Goal: Information Seeking & Learning: Learn about a topic

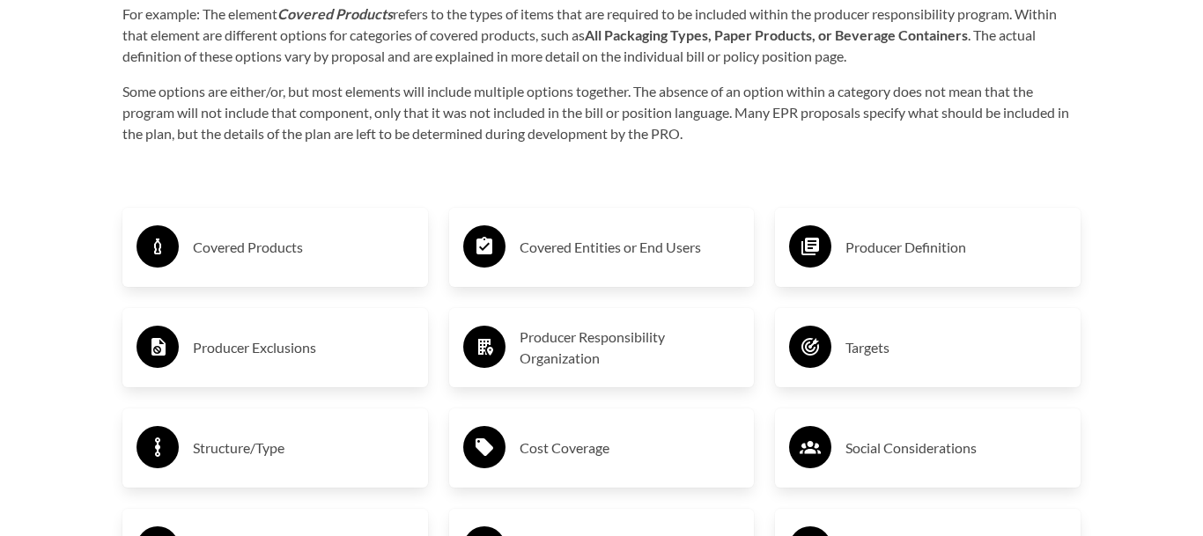
scroll to position [2738, 0]
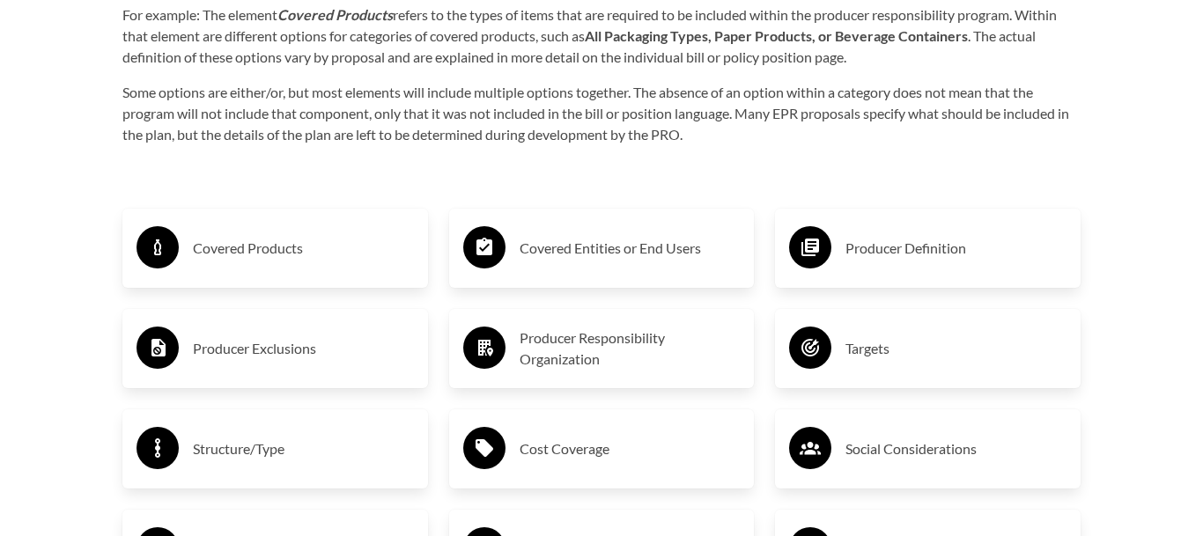
click at [211, 242] on h3 "Covered Products" at bounding box center [303, 248] width 221 height 28
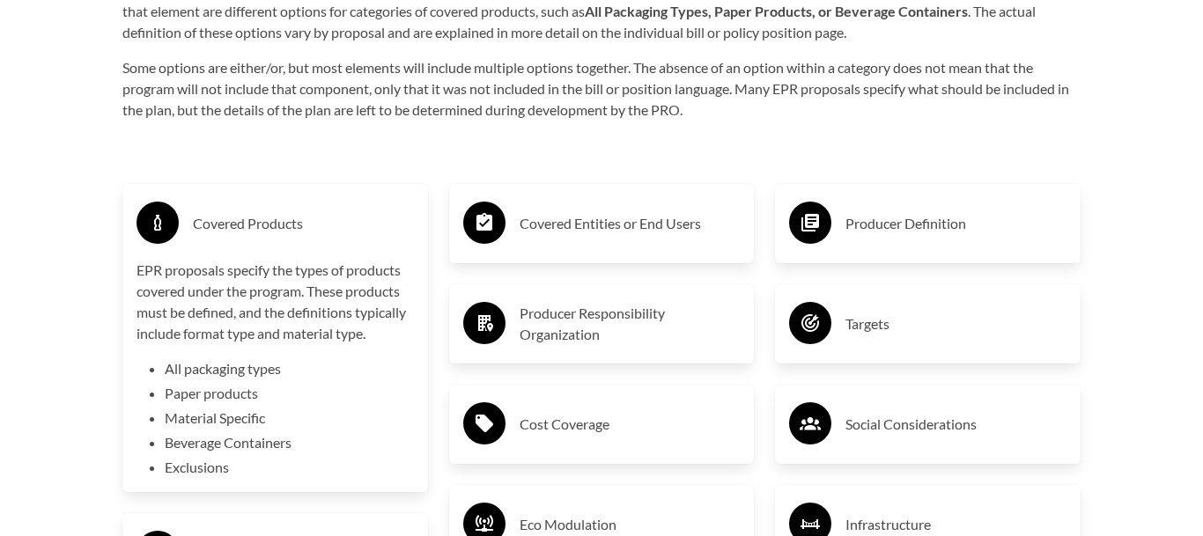
scroll to position [2761, 0]
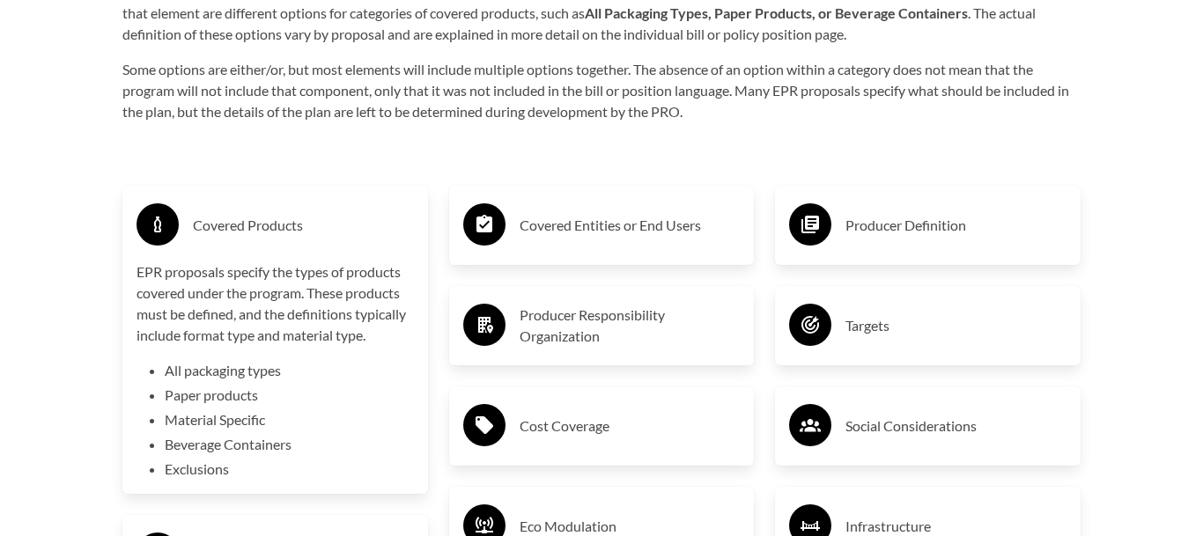
click at [234, 236] on h3 "Covered Products" at bounding box center [303, 225] width 221 height 28
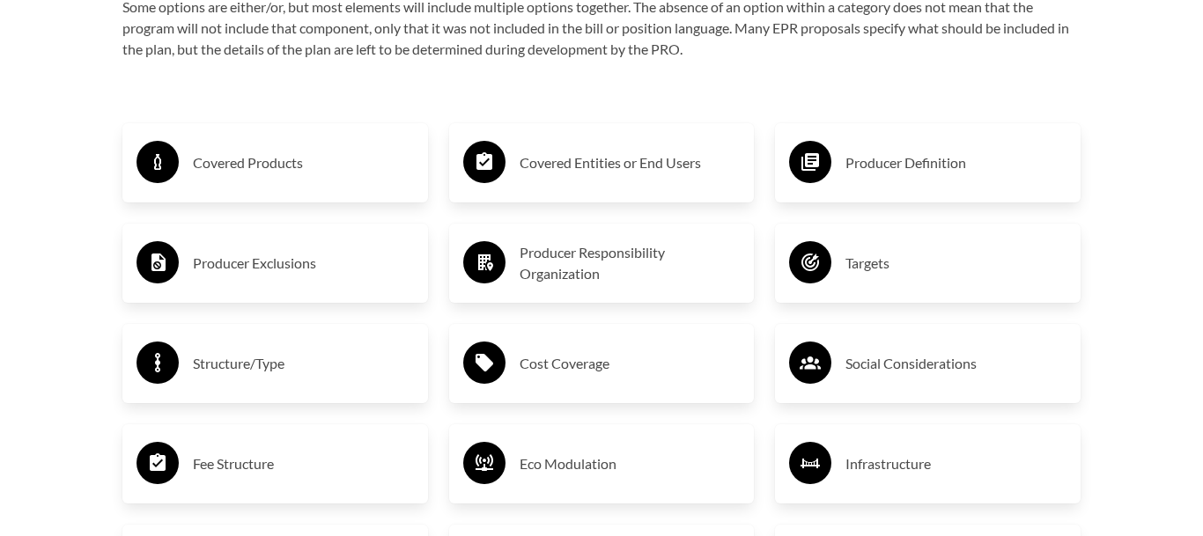
scroll to position [2824, 0]
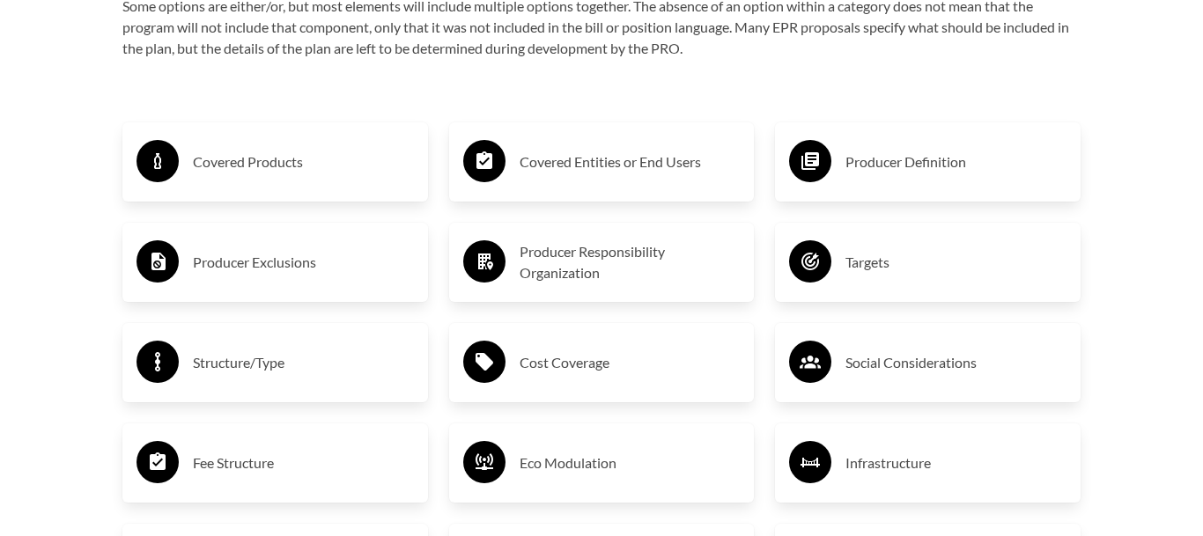
click at [234, 237] on div "Producer Exclusions" at bounding box center [274, 262] width 277 height 51
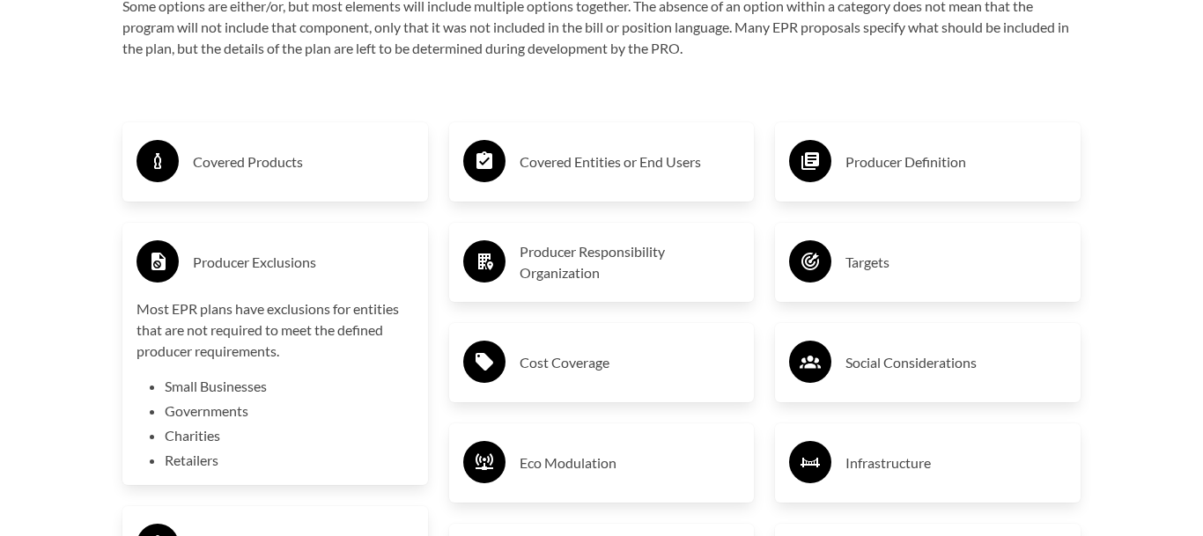
click at [244, 276] on div "Producer Exclusions" at bounding box center [274, 262] width 277 height 51
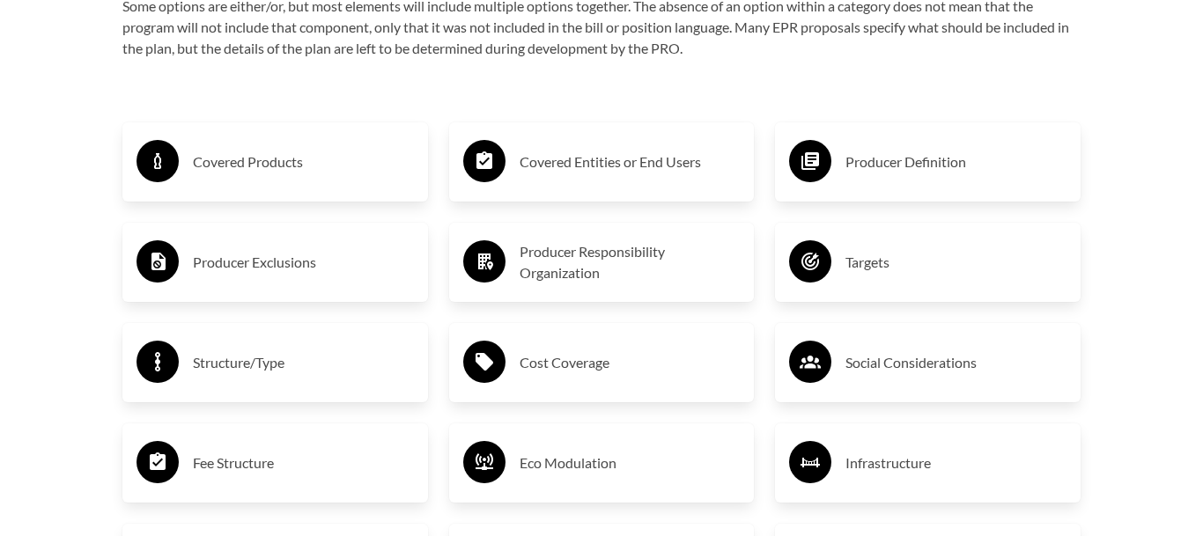
click at [615, 151] on h3 "Covered Entities or End Users" at bounding box center [629, 162] width 221 height 28
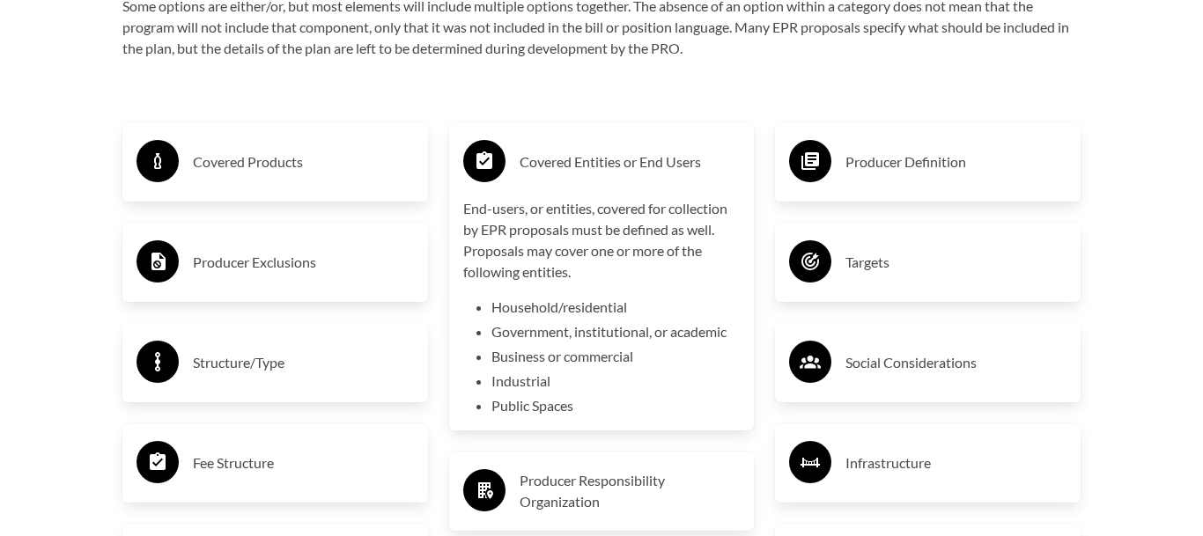
click at [615, 151] on h3 "Covered Entities or End Users" at bounding box center [629, 162] width 221 height 28
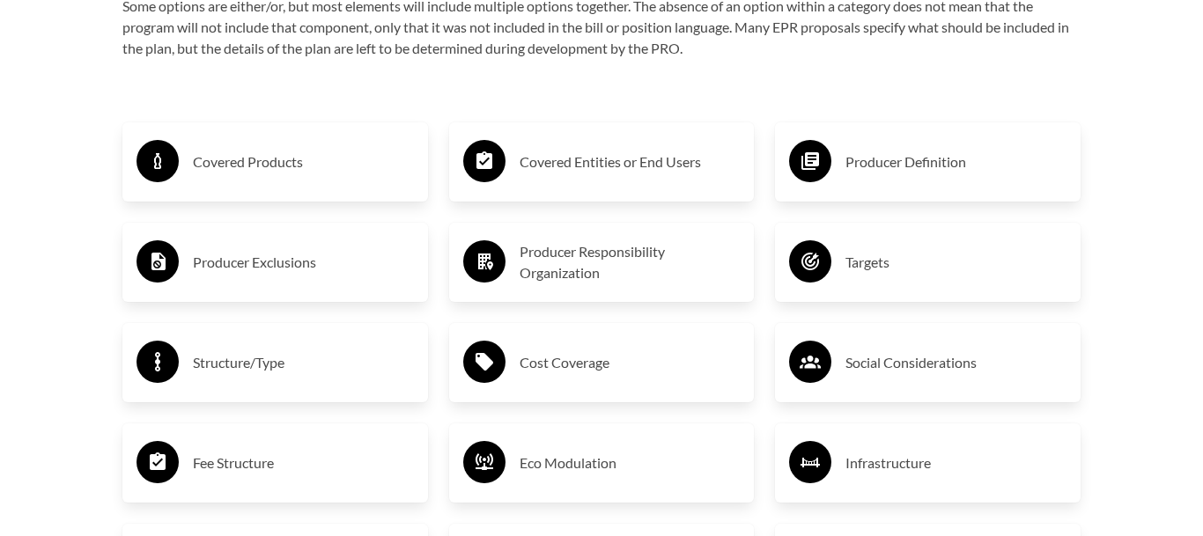
click at [894, 266] on h3 "Targets" at bounding box center [955, 262] width 221 height 28
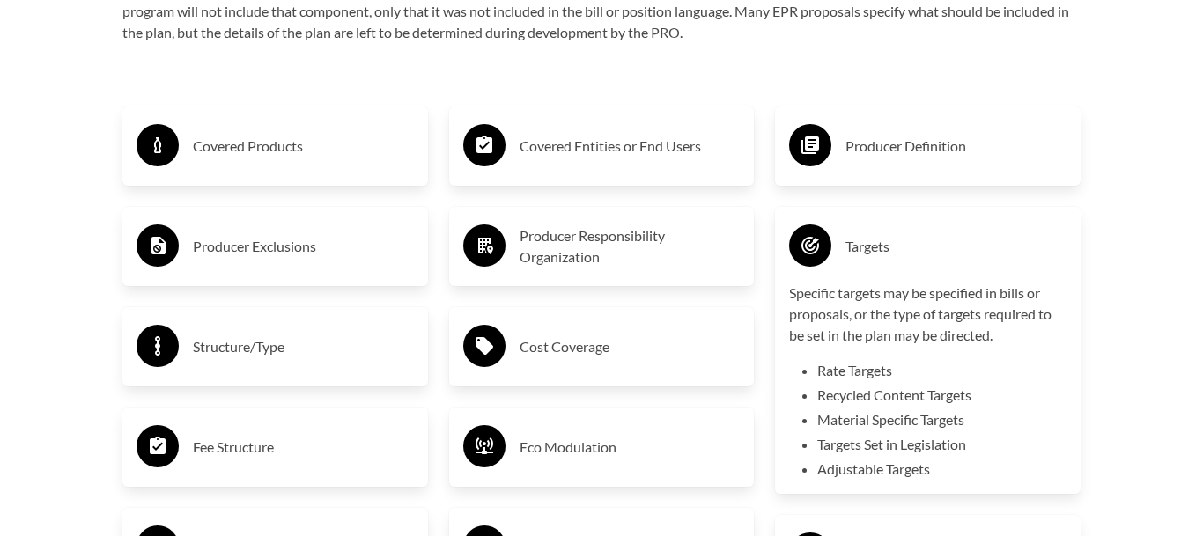
scroll to position [2845, 0]
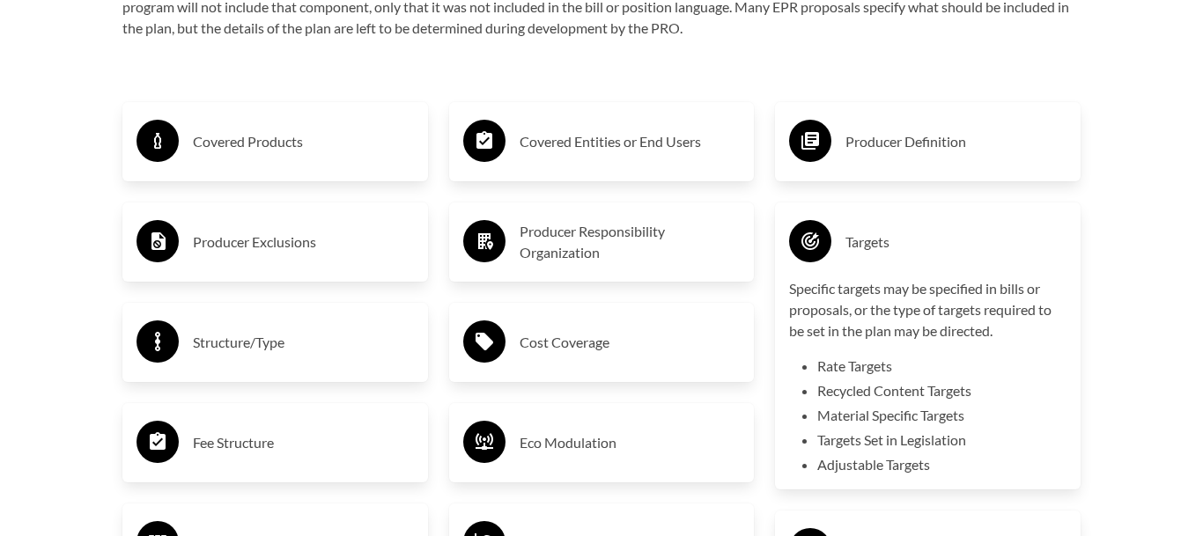
click at [878, 293] on p "Specific targets may be specified in bills or proposals, or the type of targets…" at bounding box center [927, 309] width 277 height 63
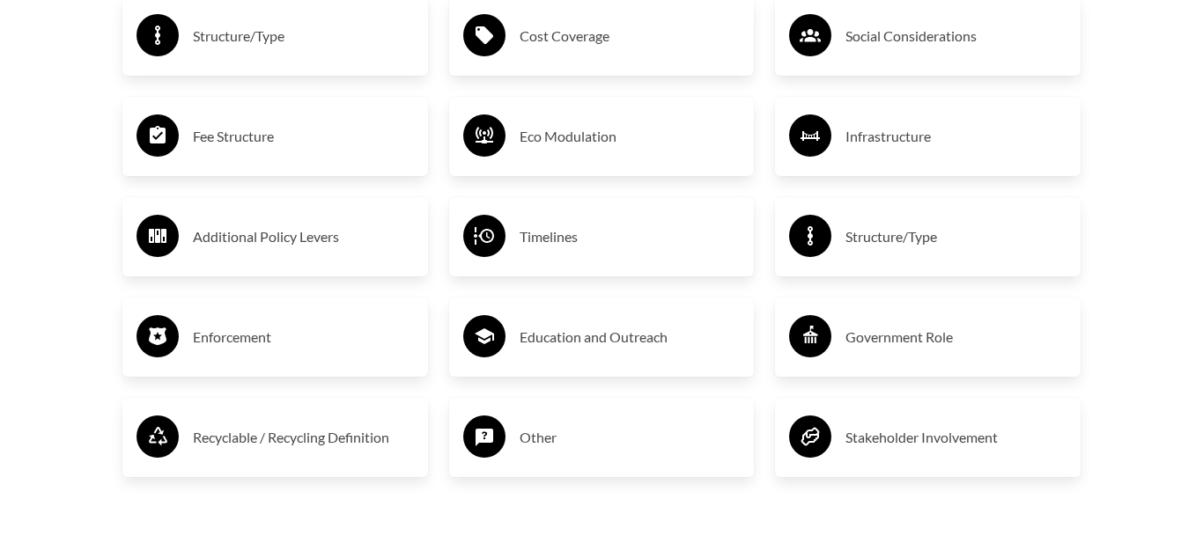
scroll to position [3152, 0]
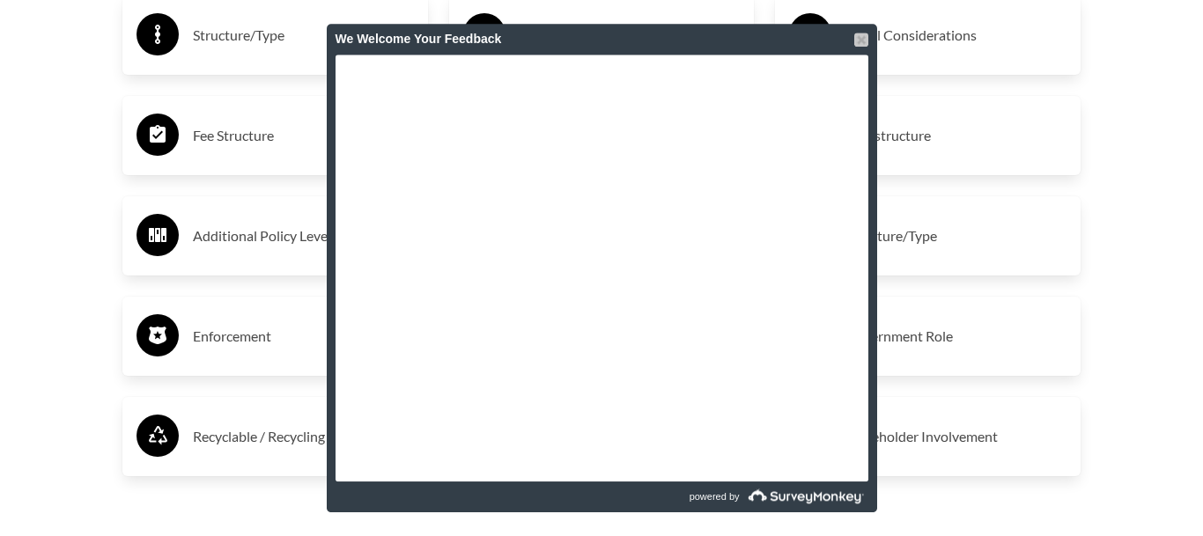
click at [857, 38] on div at bounding box center [861, 40] width 14 height 14
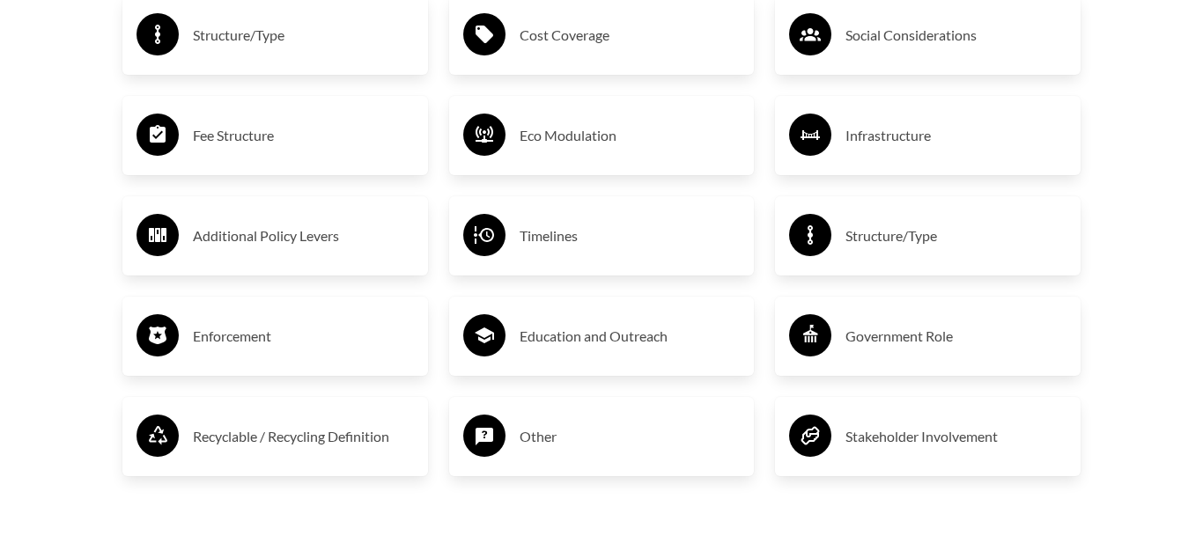
click at [289, 328] on h3 "Enforcement" at bounding box center [303, 336] width 221 height 28
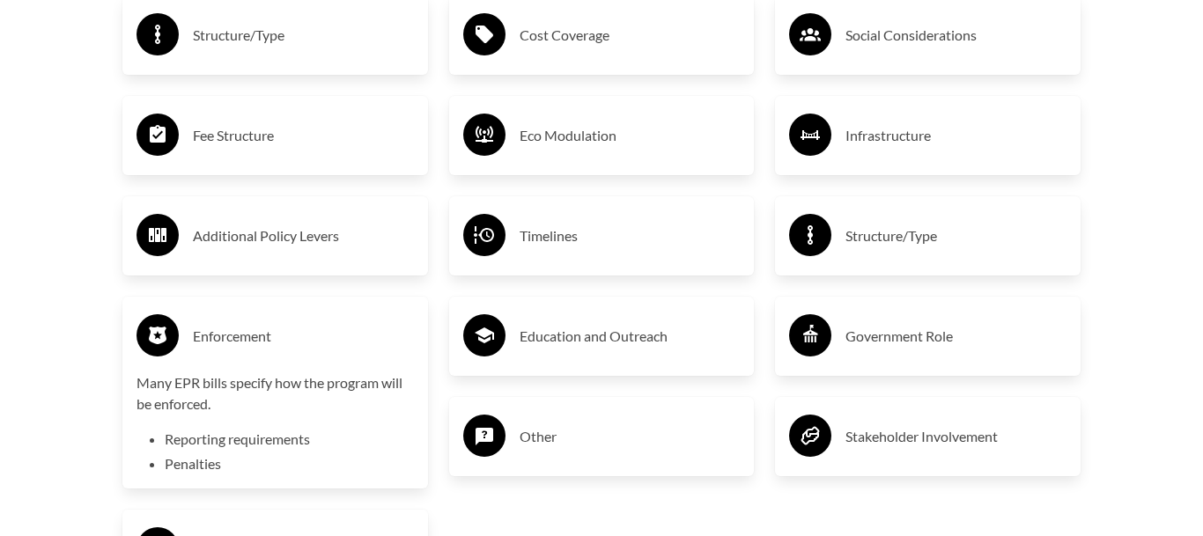
click at [261, 328] on h3 "Enforcement" at bounding box center [303, 336] width 221 height 28
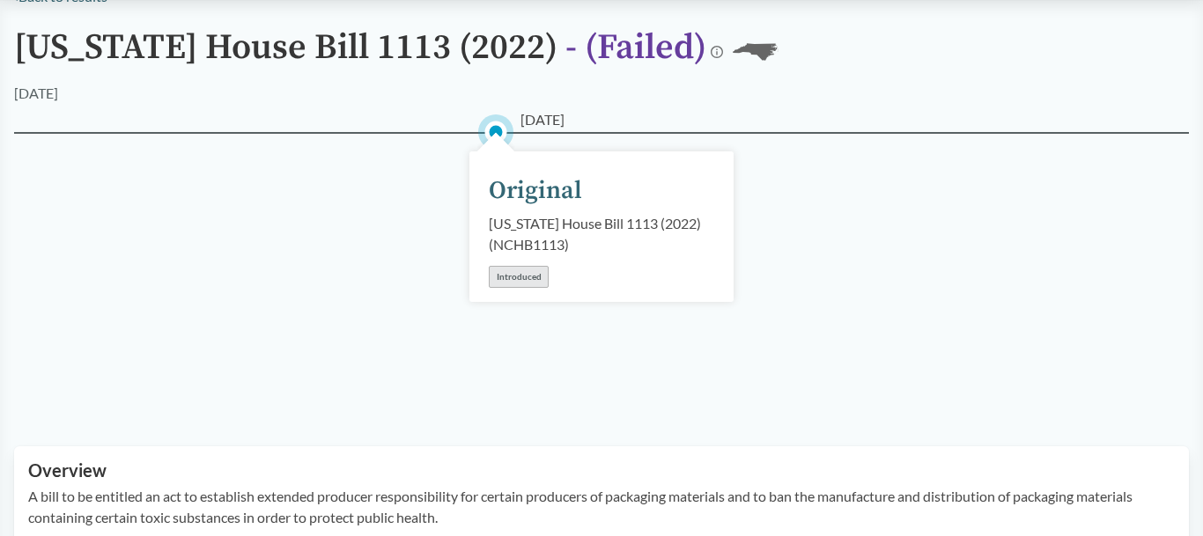
scroll to position [331, 0]
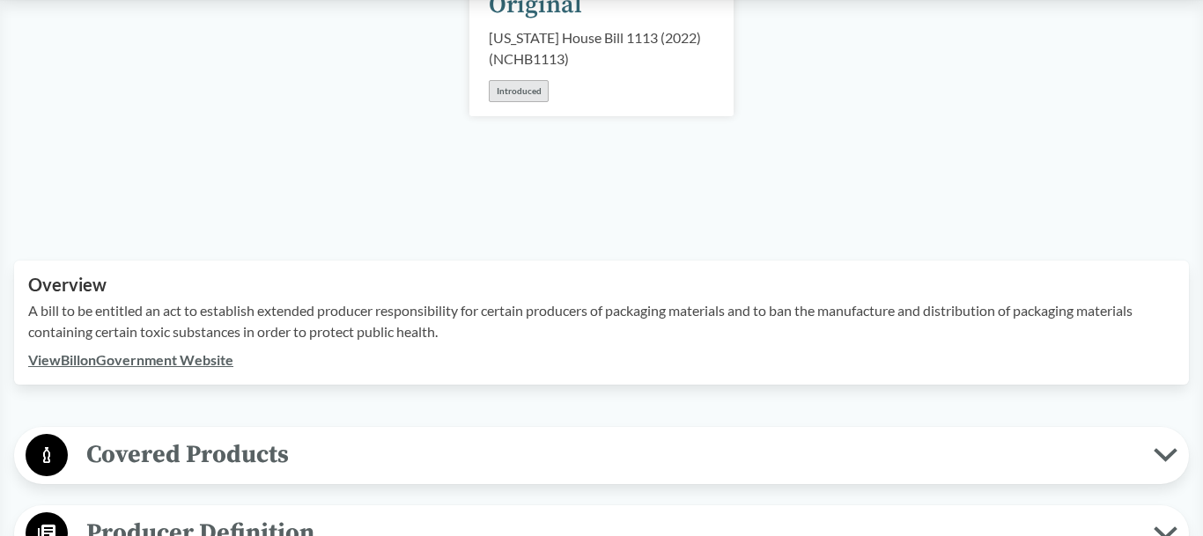
click at [210, 356] on link "View Bill on Government Website" at bounding box center [130, 359] width 205 height 17
